Goal: Information Seeking & Learning: Learn about a topic

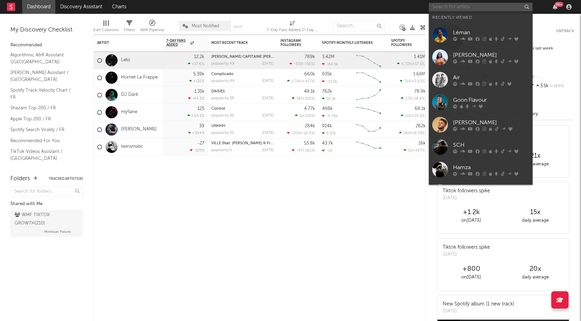
click at [481, 5] on input "text" at bounding box center [481, 7] width 104 height 9
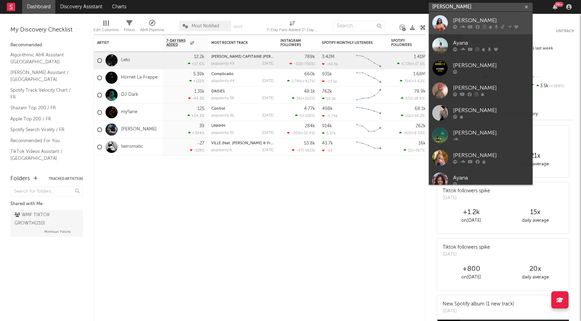
type input "[PERSON_NAME]"
click at [493, 21] on div "[PERSON_NAME]" at bounding box center [491, 21] width 76 height 8
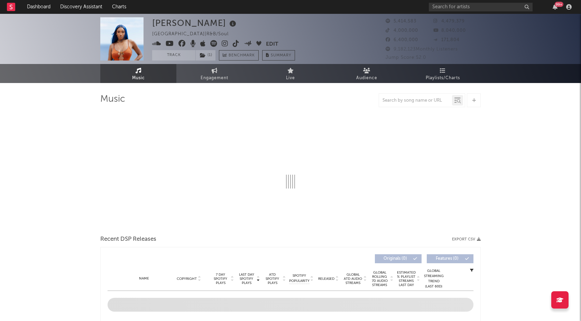
select select "6m"
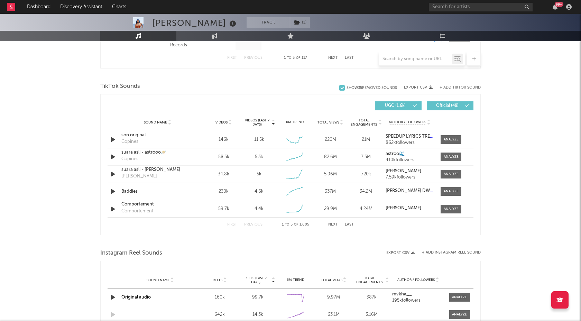
scroll to position [434, 0]
click at [457, 207] on div at bounding box center [451, 208] width 15 height 5
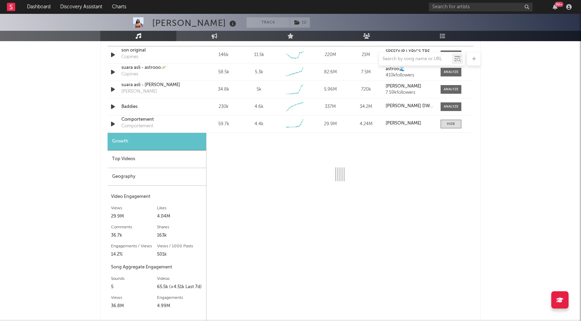
scroll to position [553, 0]
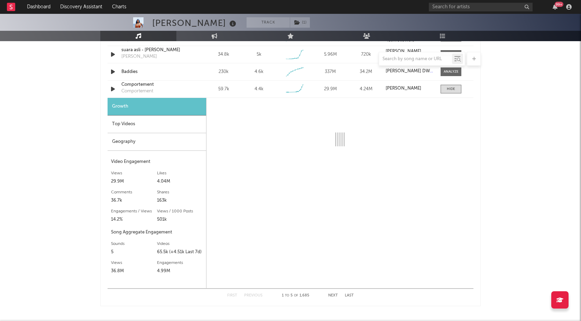
select select "6m"
